Goal: Information Seeking & Learning: Check status

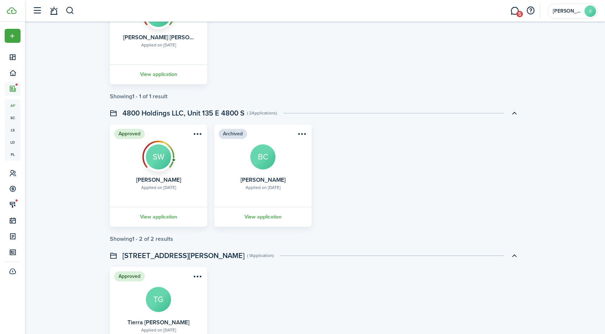
scroll to position [1114, 0]
click at [162, 224] on link "View application" at bounding box center [158, 217] width 99 height 20
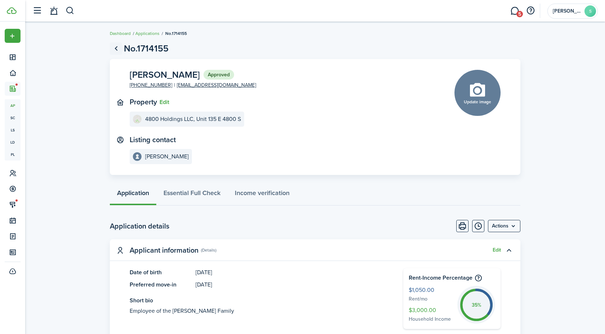
click at [116, 49] on link "Go back" at bounding box center [116, 48] width 12 height 12
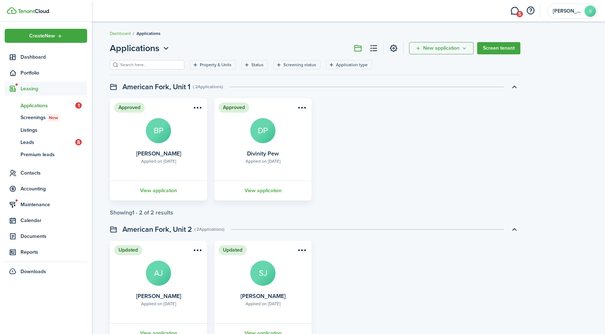
click at [33, 105] on span "Applications" at bounding box center [48, 106] width 55 height 8
click at [39, 54] on span "Dashboard" at bounding box center [54, 57] width 67 height 8
